Goal: Transaction & Acquisition: Purchase product/service

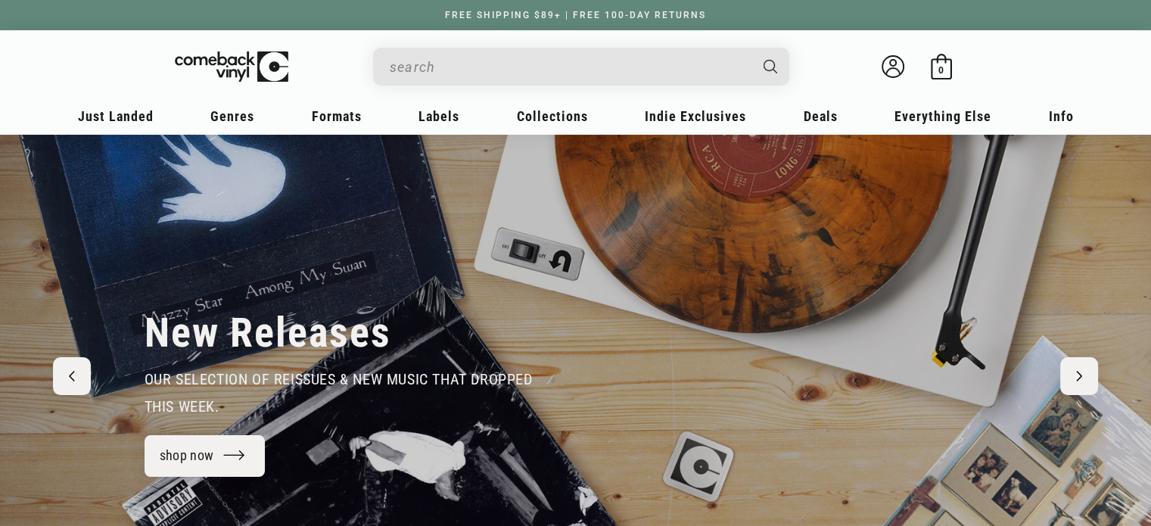
click at [632, 72] on input "Search" at bounding box center [569, 66] width 359 height 31
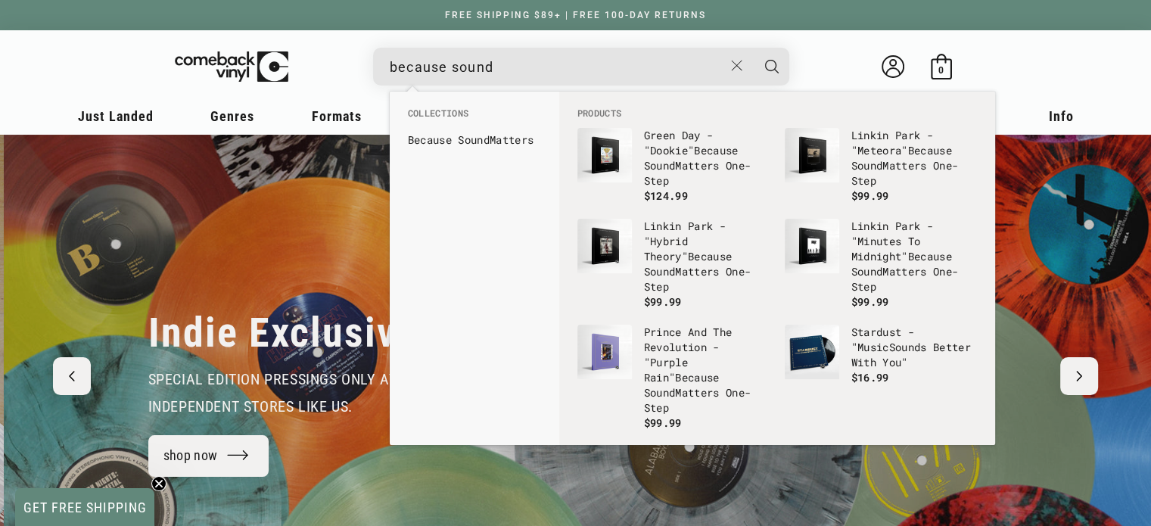
scroll to position [0, 1150]
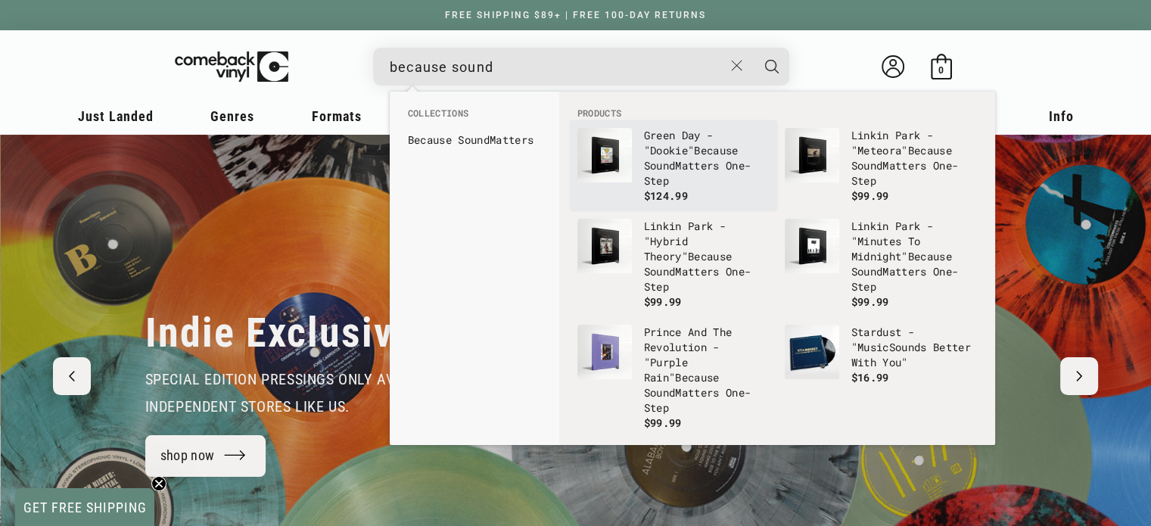
type input "because sound"
click at [651, 176] on p "Green Day - "Dookie" Because Sound Matters One-Step" at bounding box center [707, 158] width 126 height 61
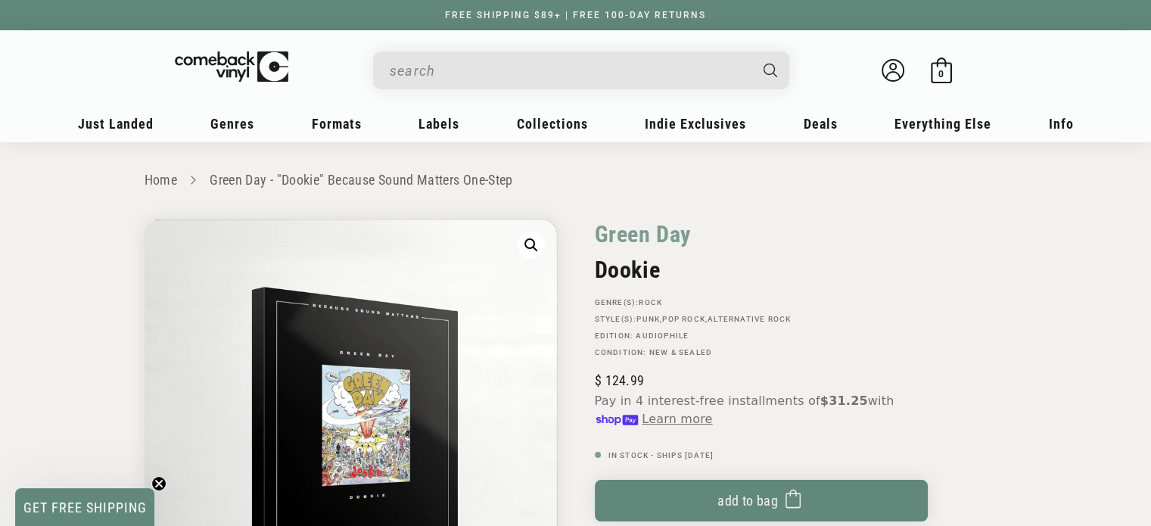
click at [577, 74] on input "Search" at bounding box center [569, 70] width 359 height 31
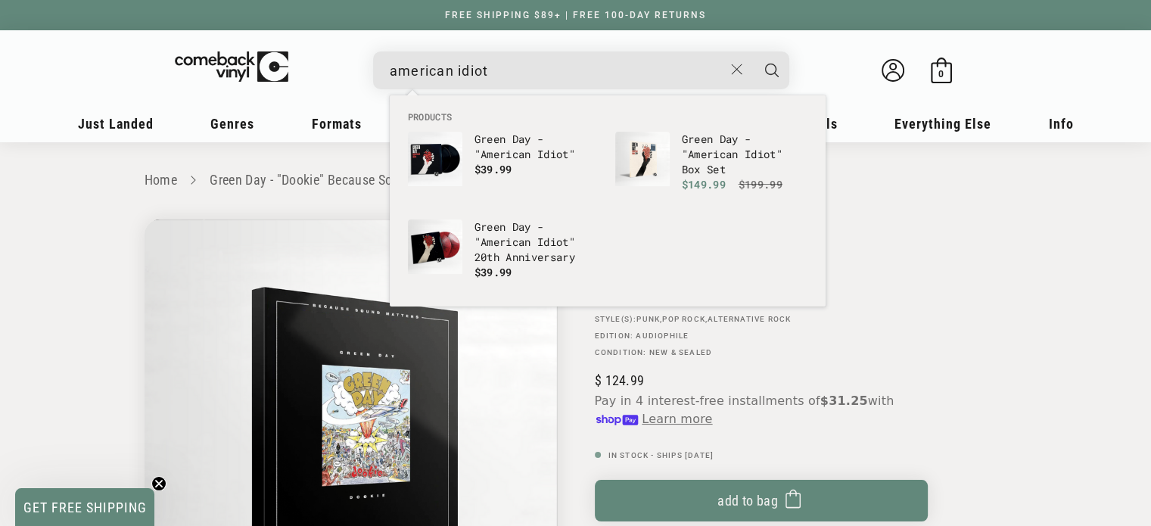
type input "american idiot"
click at [753, 51] on button "Search" at bounding box center [772, 70] width 38 height 38
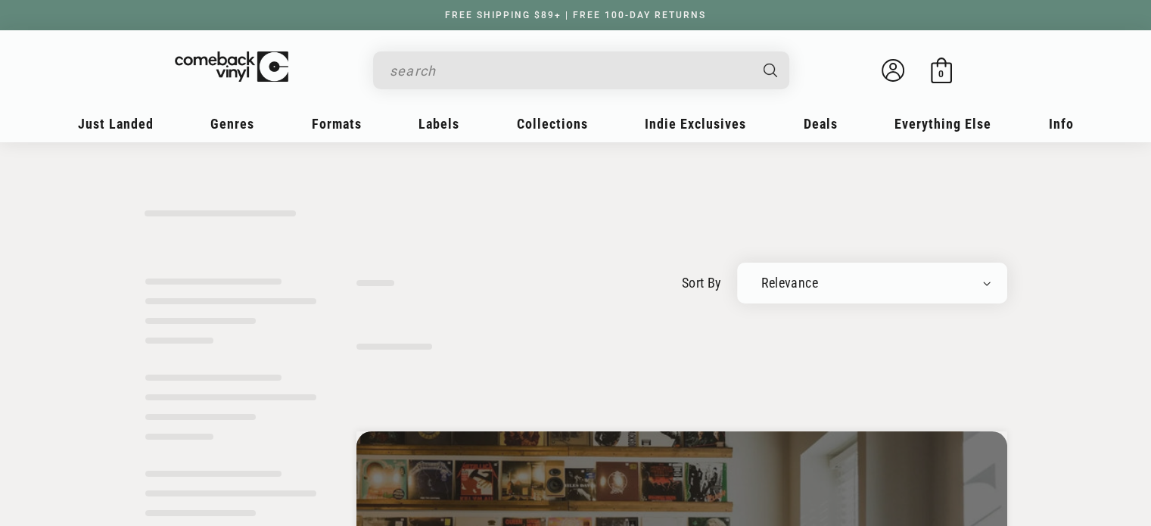
type input "american idiot"
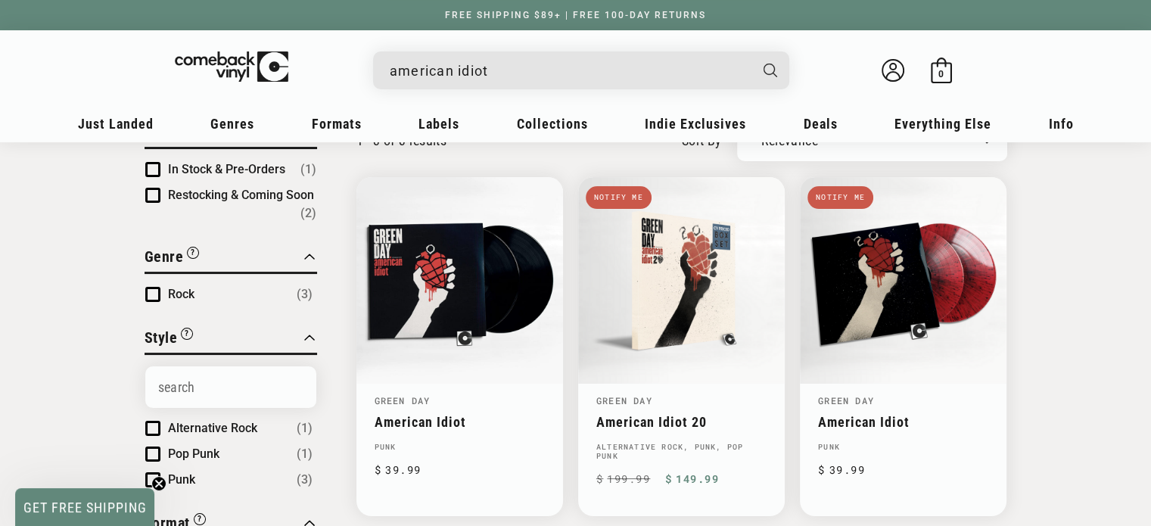
scroll to position [141, 0]
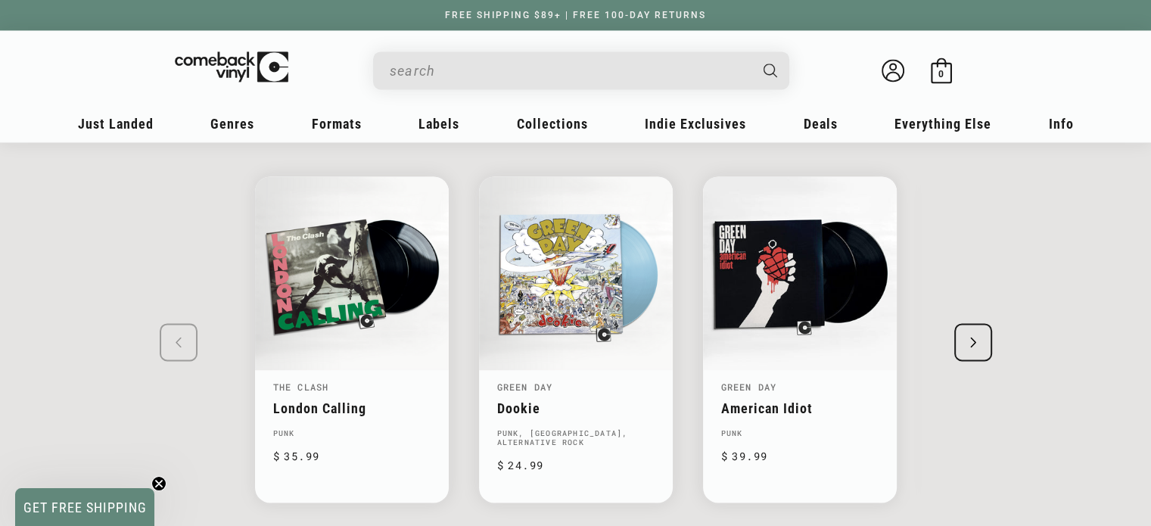
scroll to position [2243, 0]
click at [963, 334] on div "Next slide" at bounding box center [973, 341] width 38 height 38
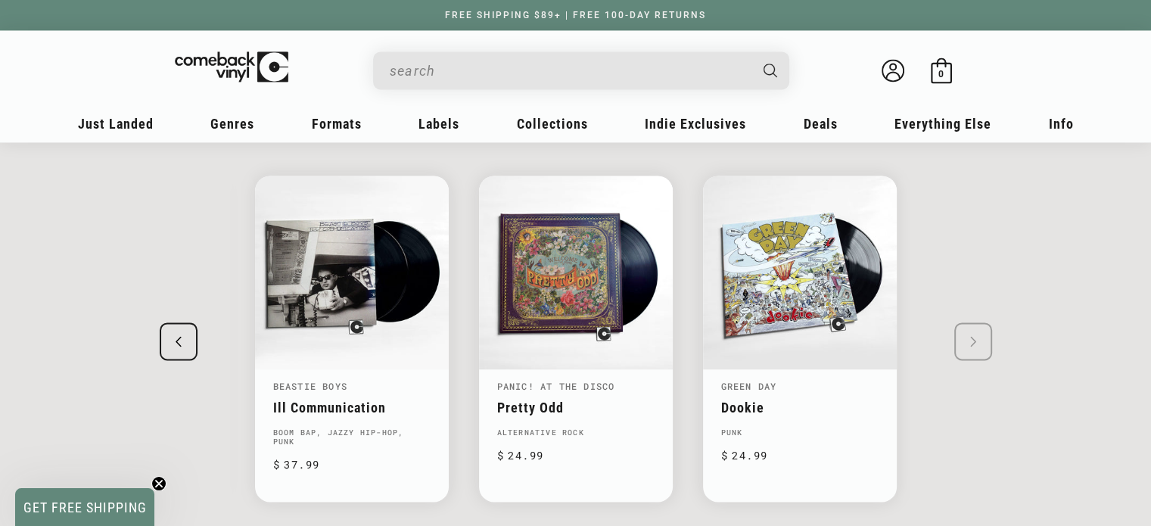
click at [963, 334] on swiper-slide "The Clash London Calling Punk Regular price $ 35.99 Regular price $ Sale price …" at bounding box center [576, 338] width 938 height 381
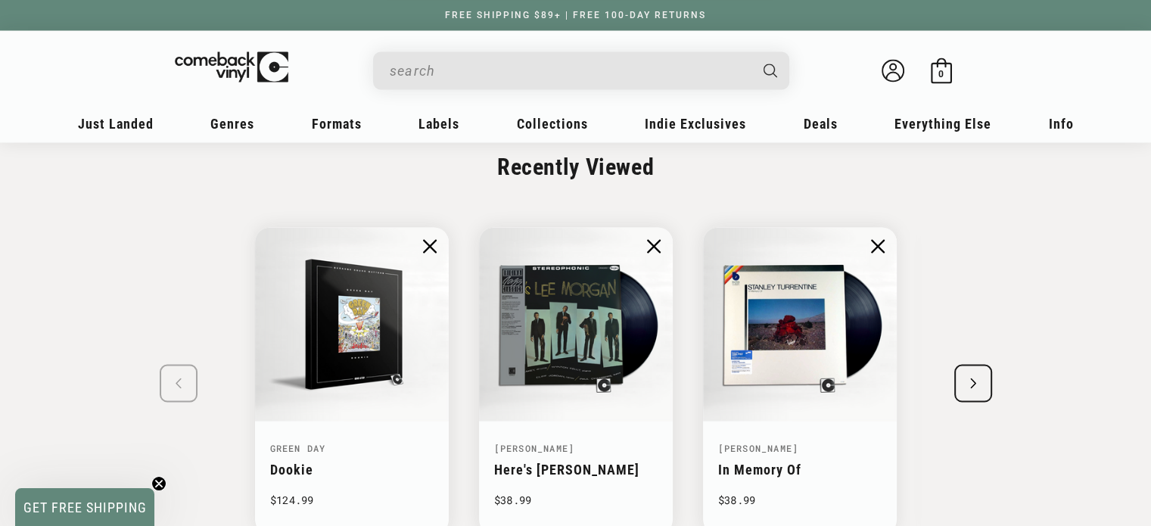
scroll to position [2871, 0]
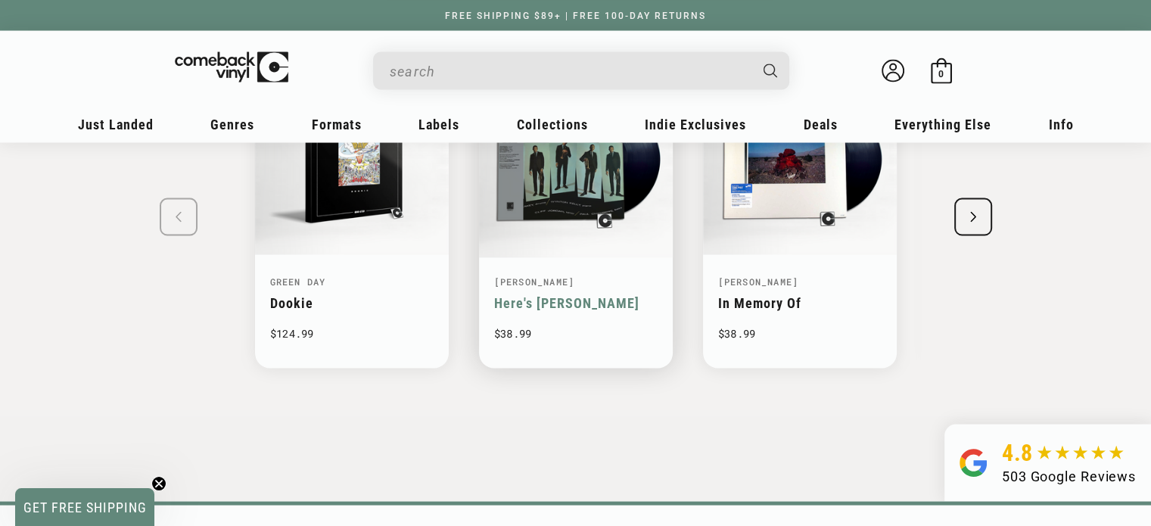
click at [537, 232] on img "2 / 8" at bounding box center [576, 158] width 200 height 200
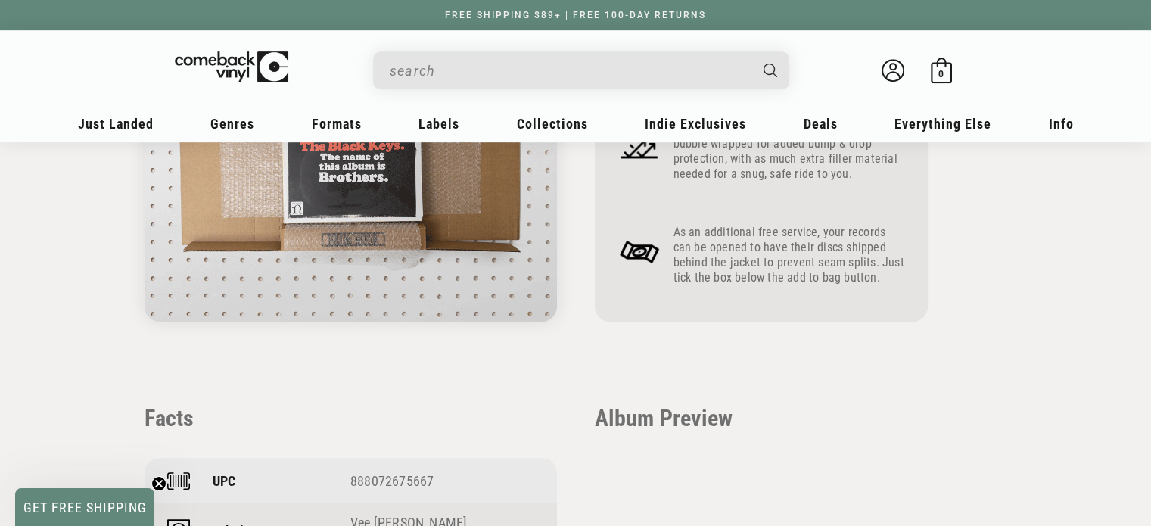
scroll to position [798, 0]
